Goal: Communication & Community: Answer question/provide support

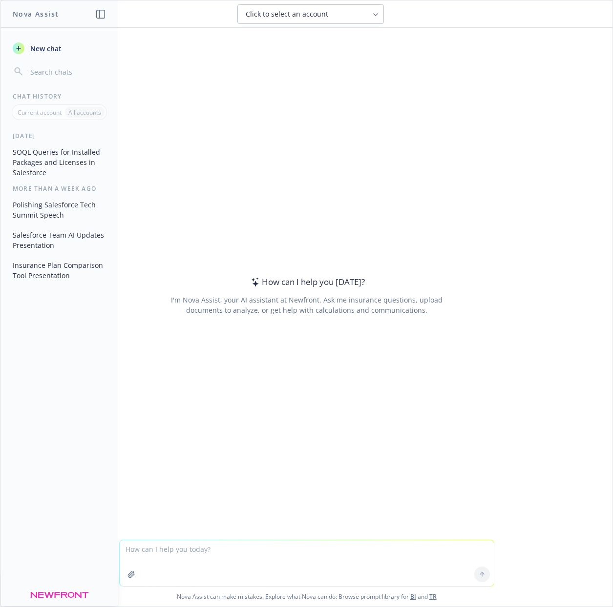
click at [163, 554] on textarea at bounding box center [307, 563] width 374 height 46
click at [206, 551] on textarea "Please rewrite the SOQL with package publisher name" at bounding box center [307, 563] width 374 height 46
click at [336, 554] on textarea "Please rewrite the SOQL to retrieve package publisher name" at bounding box center [307, 563] width 374 height 46
paste textarea "SELECT [DOMAIN_NAME], SubscriberPackage.NamespacePrefix, [DOMAIN_NAME], Subscri…"
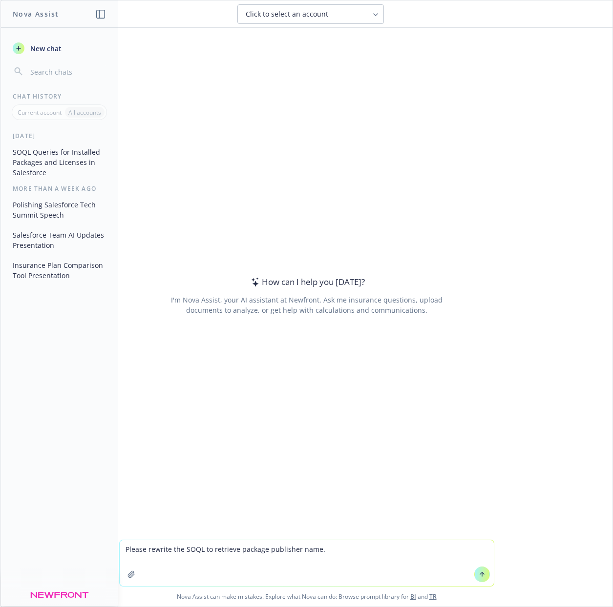
type textarea "Please rewrite the SOQL to retrieve package publisher name. SELECT [DOMAIN_NAME…"
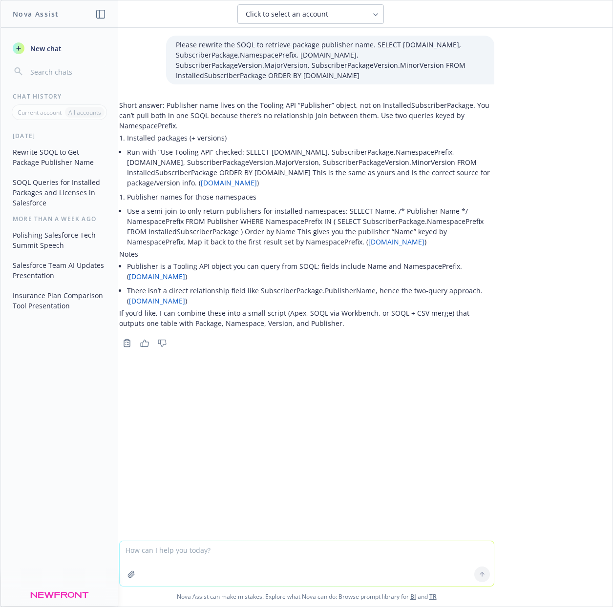
click at [249, 396] on div "Please rewrite the SOQL to retrieve package publisher name. SELECT [DOMAIN_NAME…" at bounding box center [306, 284] width 612 height 513
